Goal: Find specific page/section: Find specific page/section

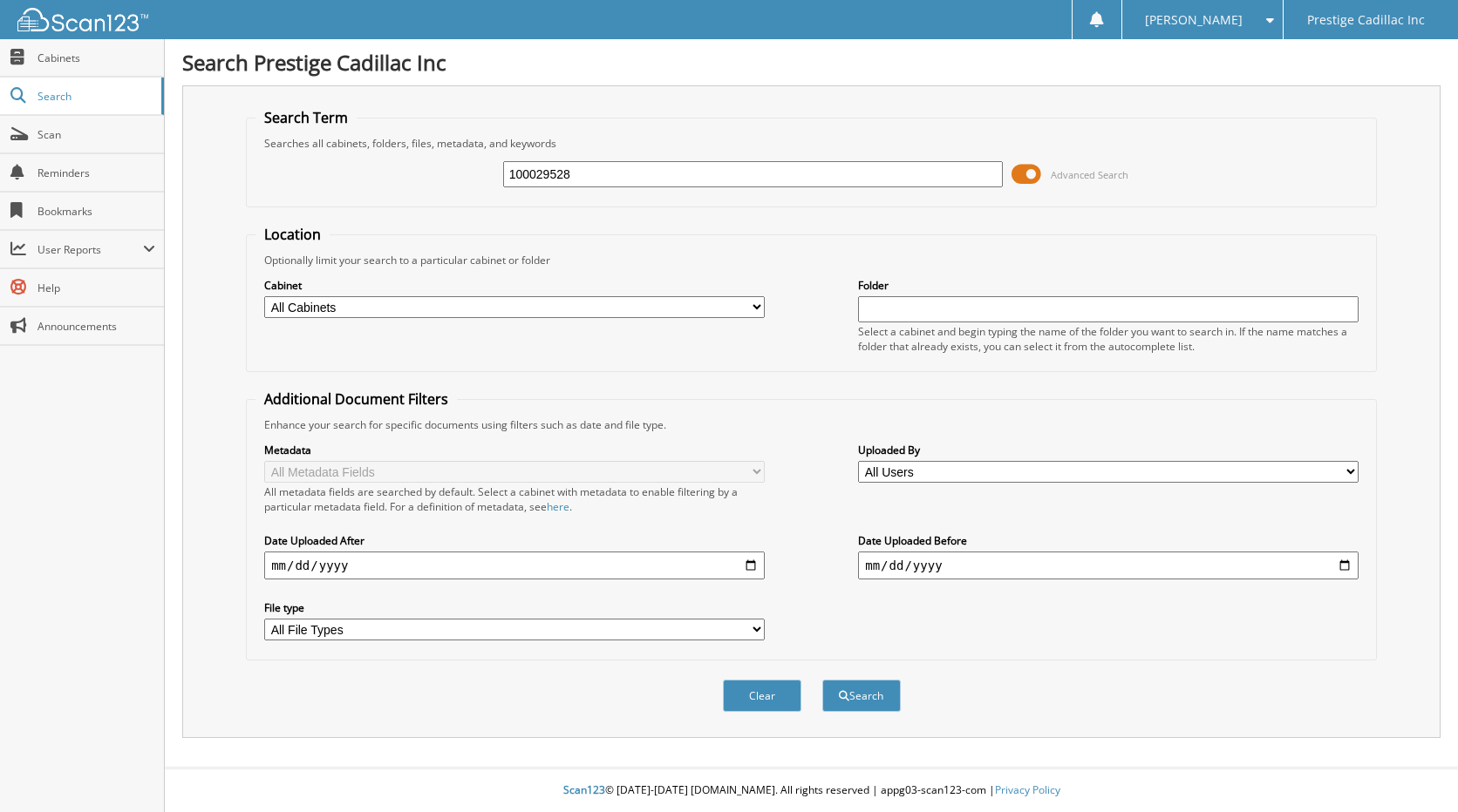
type input "100029528"
click at [822, 679] on button "Search" at bounding box center [861, 695] width 78 height 32
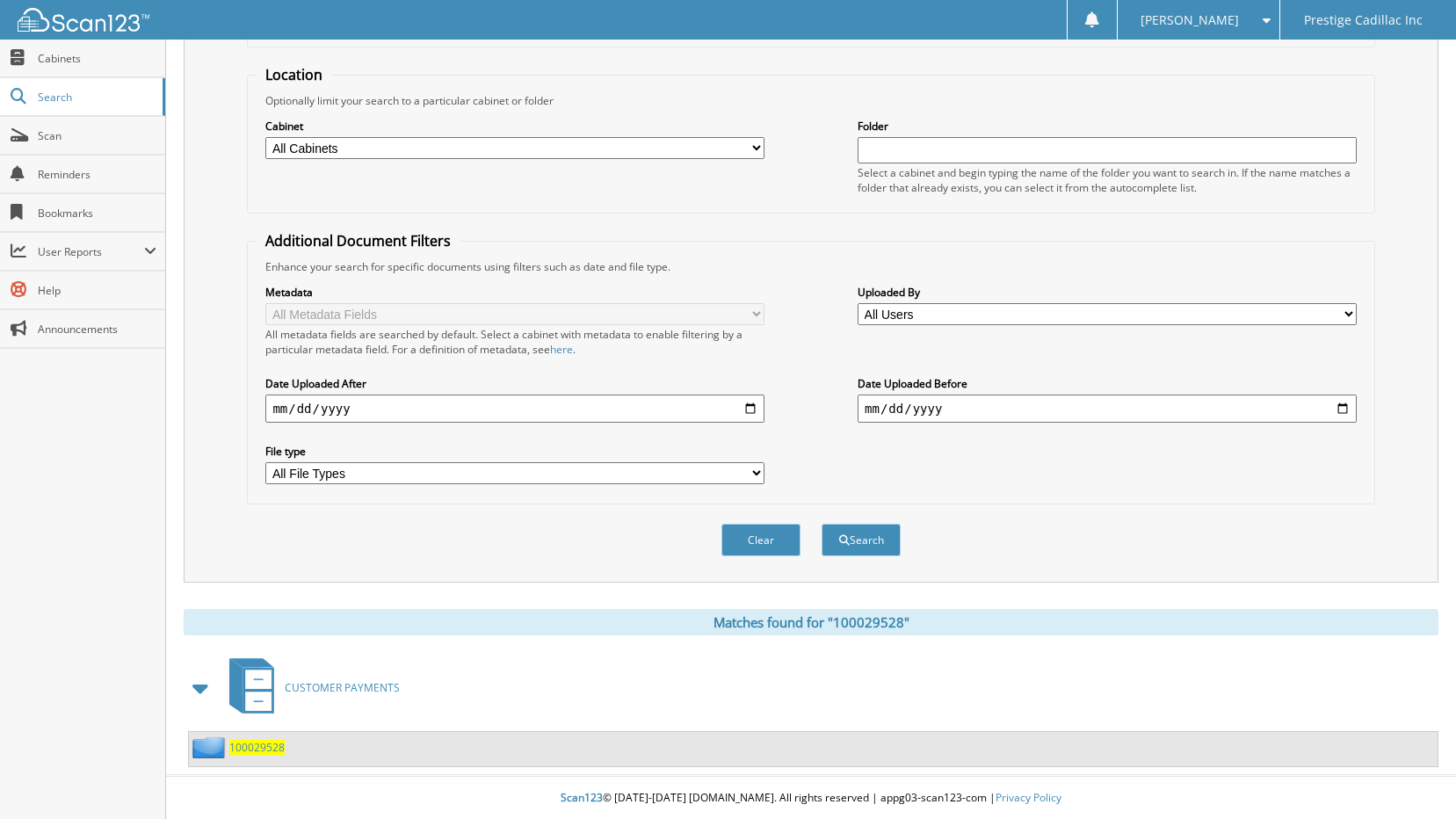
scroll to position [163, 0]
click at [274, 746] on span "100029528" at bounding box center [257, 746] width 55 height 15
